Goal: Task Accomplishment & Management: Manage account settings

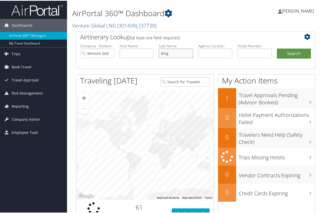
type input "king"
click at [291, 53] on button "Search" at bounding box center [294, 53] width 34 height 10
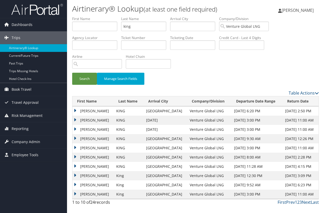
scroll to position [0, 0]
click at [75, 110] on td "CHRISTOPHER DOUGLAS" at bounding box center [92, 111] width 41 height 9
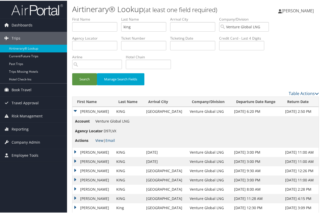
click at [100, 140] on link "View" at bounding box center [99, 139] width 8 height 5
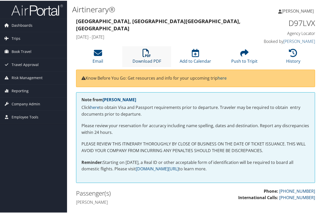
click at [144, 56] on icon at bounding box center [146, 52] width 8 height 8
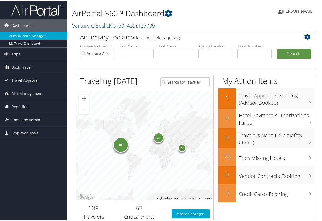
click at [296, 12] on span "[PERSON_NAME]" at bounding box center [297, 10] width 32 height 6
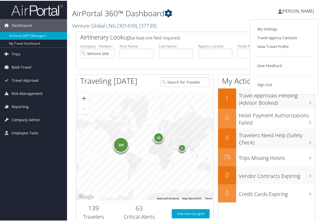
click at [220, 17] on div "Tara Rowe Tara Rowe My Settings Travel Agency Contacts View Travel Profile Give…" at bounding box center [270, 13] width 108 height 20
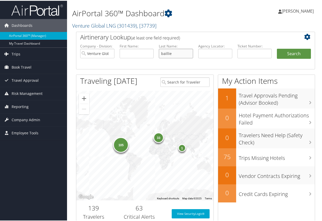
type input "baillie"
click at [291, 53] on button "Search" at bounding box center [294, 53] width 34 height 10
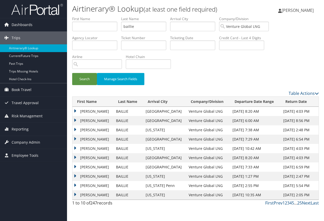
click at [75, 129] on td "JEFFREY DOU" at bounding box center [92, 129] width 41 height 9
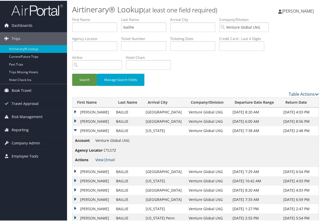
click at [98, 157] on link "View" at bounding box center [99, 158] width 8 height 5
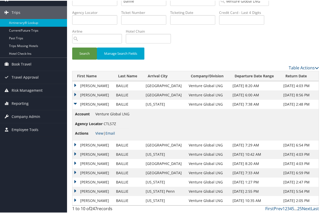
scroll to position [26, 0]
click at [302, 208] on link "Next" at bounding box center [306, 209] width 9 height 6
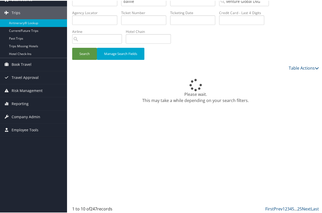
scroll to position [0, 0]
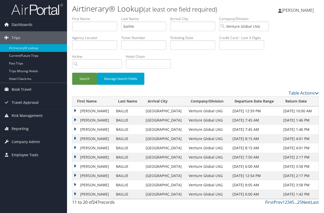
click at [307, 201] on link "Next" at bounding box center [306, 203] width 9 height 6
click at [306, 201] on link "Next" at bounding box center [306, 203] width 9 height 6
click at [76, 110] on td "JEFFREY DOU" at bounding box center [92, 111] width 41 height 9
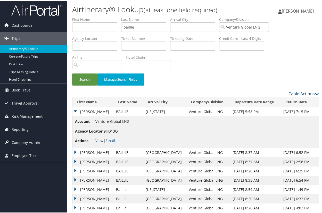
click at [99, 138] on link "View" at bounding box center [99, 140] width 8 height 5
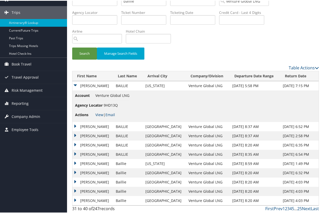
scroll to position [26, 0]
click at [278, 209] on link "Prev" at bounding box center [277, 209] width 9 height 6
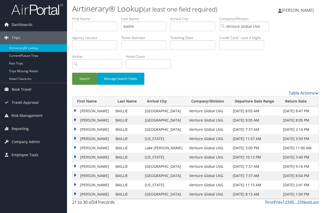
scroll to position [0, 0]
drag, startPoint x: 145, startPoint y: 27, endPoint x: 91, endPoint y: 17, distance: 54.9
click at [84, 79] on button "Search" at bounding box center [84, 79] width 25 height 12
drag, startPoint x: 75, startPoint y: 148, endPoint x: 78, endPoint y: 150, distance: 3.8
click at [75, 148] on td "MARK T" at bounding box center [92, 148] width 41 height 9
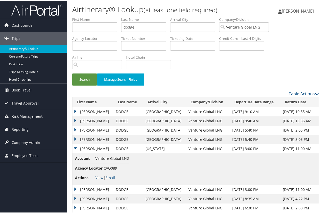
click at [98, 176] on link "View" at bounding box center [99, 177] width 8 height 5
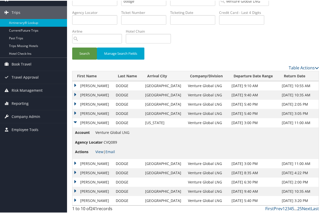
scroll to position [26, 0]
click at [305, 207] on link "Next" at bounding box center [306, 209] width 9 height 6
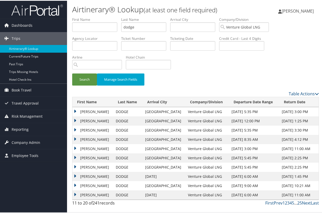
scroll to position [0, 0]
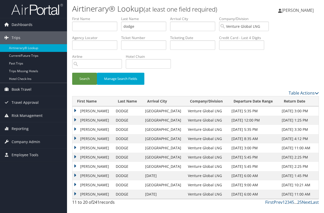
click at [305, 207] on div "11 to 20 of 241 records First Prev 1 2 3 4 5 … 25 Next Last" at bounding box center [195, 204] width 254 height 9
click at [305, 201] on link "Next" at bounding box center [306, 203] width 9 height 6
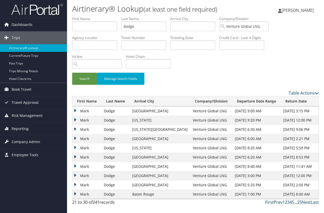
click at [280, 202] on link "Prev" at bounding box center [277, 203] width 9 height 6
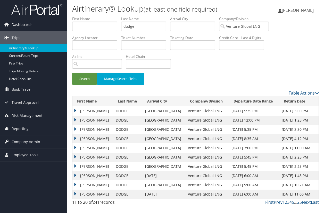
click at [75, 184] on td "MARK T" at bounding box center [92, 185] width 41 height 9
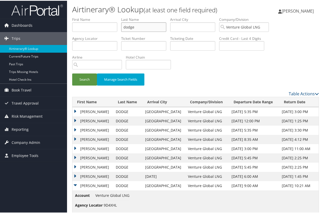
drag, startPoint x: 142, startPoint y: 27, endPoint x: 113, endPoint y: 25, distance: 28.4
click at [113, 16] on ul "First Name Last Name dodge Departure City Arrival City Company/Division Venture…" at bounding box center [195, 16] width 246 height 0
click at [84, 79] on button "Search" at bounding box center [84, 79] width 25 height 12
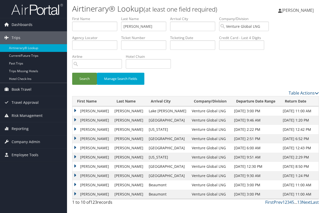
click at [75, 128] on td "JEFFREY T" at bounding box center [91, 129] width 39 height 9
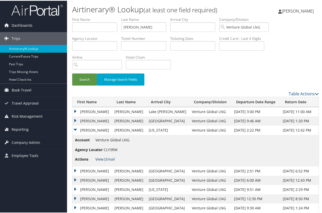
click at [98, 158] on link "View" at bounding box center [99, 158] width 8 height 5
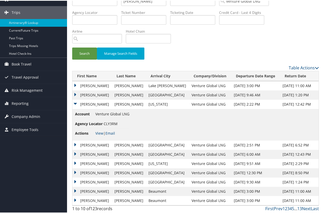
scroll to position [26, 0]
click at [305, 206] on link "Next" at bounding box center [306, 209] width 9 height 6
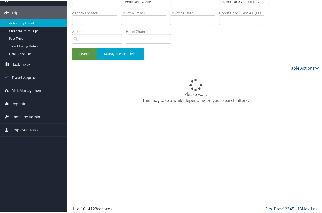
scroll to position [0, 0]
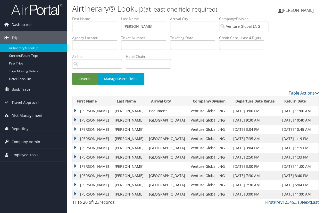
click at [304, 203] on link "Next" at bounding box center [306, 203] width 9 height 6
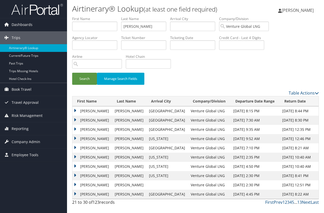
click at [75, 137] on td "JEFFREY T" at bounding box center [92, 138] width 40 height 9
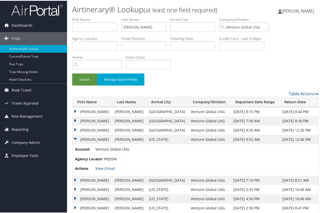
click at [100, 167] on link "View" at bounding box center [99, 168] width 8 height 5
drag, startPoint x: 149, startPoint y: 26, endPoint x: 122, endPoint y: 24, distance: 27.1
click at [122, 24] on input "boodoo" at bounding box center [143, 27] width 45 height 10
type input "strohman"
click at [84, 79] on button "Search" at bounding box center [84, 79] width 25 height 12
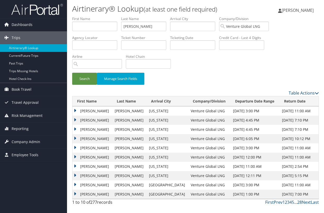
click at [76, 174] on td "JAMES R" at bounding box center [92, 175] width 40 height 9
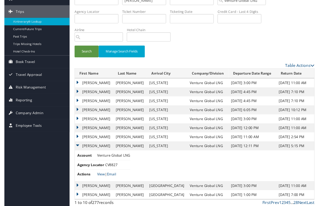
scroll to position [26, 0]
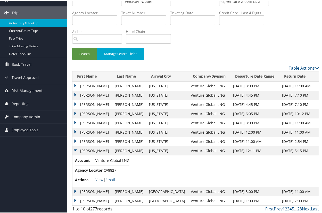
click at [99, 178] on link "View" at bounding box center [99, 179] width 8 height 5
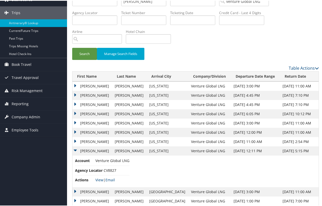
click at [75, 140] on td "JAMES R" at bounding box center [92, 140] width 40 height 9
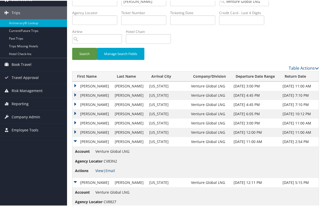
click at [100, 168] on link "View" at bounding box center [99, 170] width 8 height 5
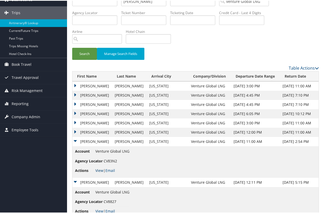
click at [101, 169] on link "View" at bounding box center [99, 170] width 8 height 5
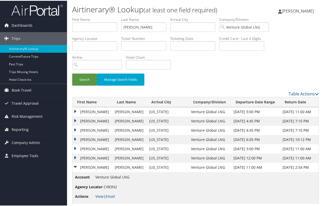
scroll to position [0, 0]
click at [299, 8] on span "[PERSON_NAME]" at bounding box center [297, 10] width 32 height 6
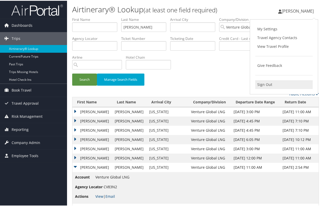
click at [264, 81] on link "Sign Out" at bounding box center [283, 84] width 57 height 9
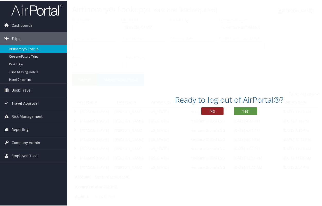
click at [214, 110] on button "No" at bounding box center [212, 111] width 22 height 8
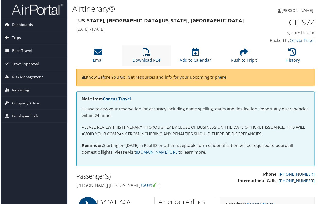
click at [148, 54] on icon at bounding box center [146, 52] width 8 height 8
click at [285, 54] on li "History" at bounding box center [293, 56] width 49 height 21
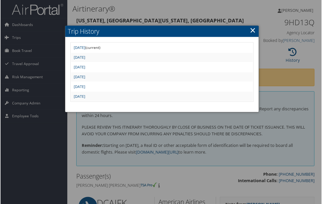
click at [252, 30] on link "×" at bounding box center [253, 30] width 6 height 10
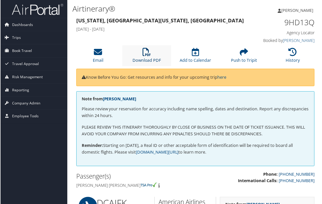
click at [149, 53] on icon at bounding box center [146, 52] width 8 height 8
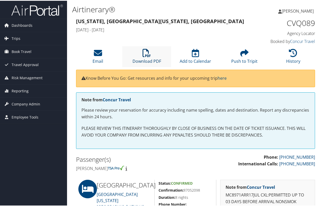
click at [144, 54] on icon at bounding box center [146, 52] width 8 height 8
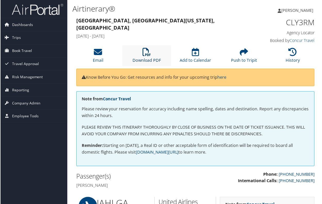
click at [141, 58] on link "Download PDF" at bounding box center [146, 57] width 29 height 12
click at [148, 54] on icon at bounding box center [146, 52] width 8 height 8
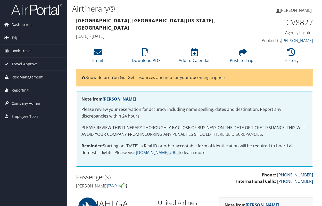
scroll to position [5, 0]
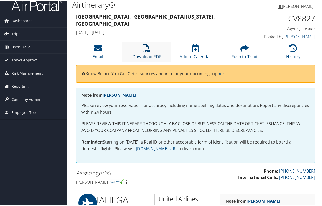
click at [146, 48] on icon at bounding box center [146, 48] width 8 height 8
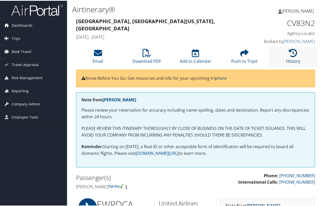
click at [289, 53] on icon at bounding box center [293, 52] width 8 height 8
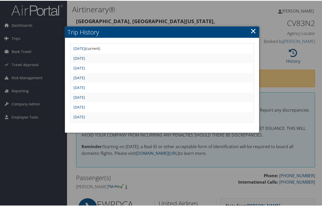
click at [248, 31] on h2 "Trip History" at bounding box center [162, 31] width 194 height 11
click at [251, 30] on link "×" at bounding box center [253, 30] width 6 height 10
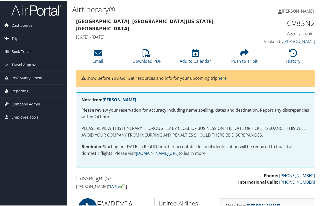
click at [208, 25] on div "[GEOGRAPHIC_DATA], [GEOGRAPHIC_DATA] [US_STATE], [GEOGRAPHIC_DATA] [DATE] - [DA…" at bounding box center [164, 28] width 185 height 25
